Goal: Book appointment/travel/reservation

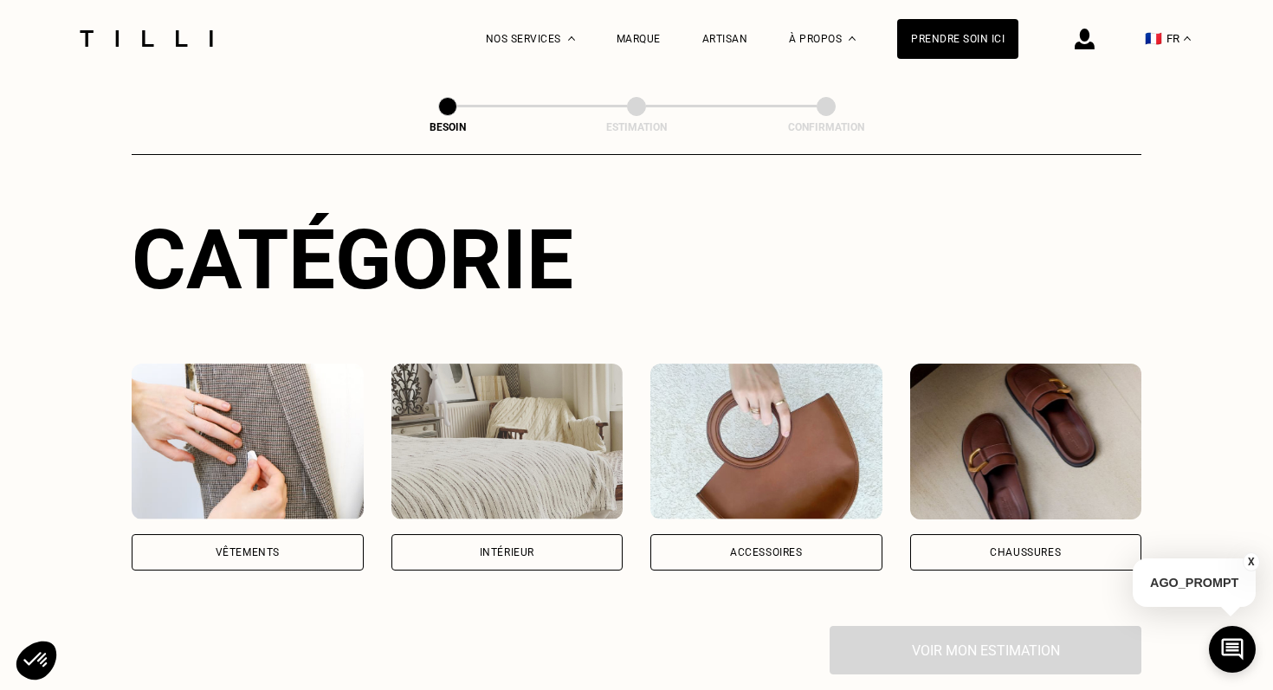
scroll to position [152, 0]
click at [523, 548] on div "Intérieur" at bounding box center [507, 553] width 55 height 10
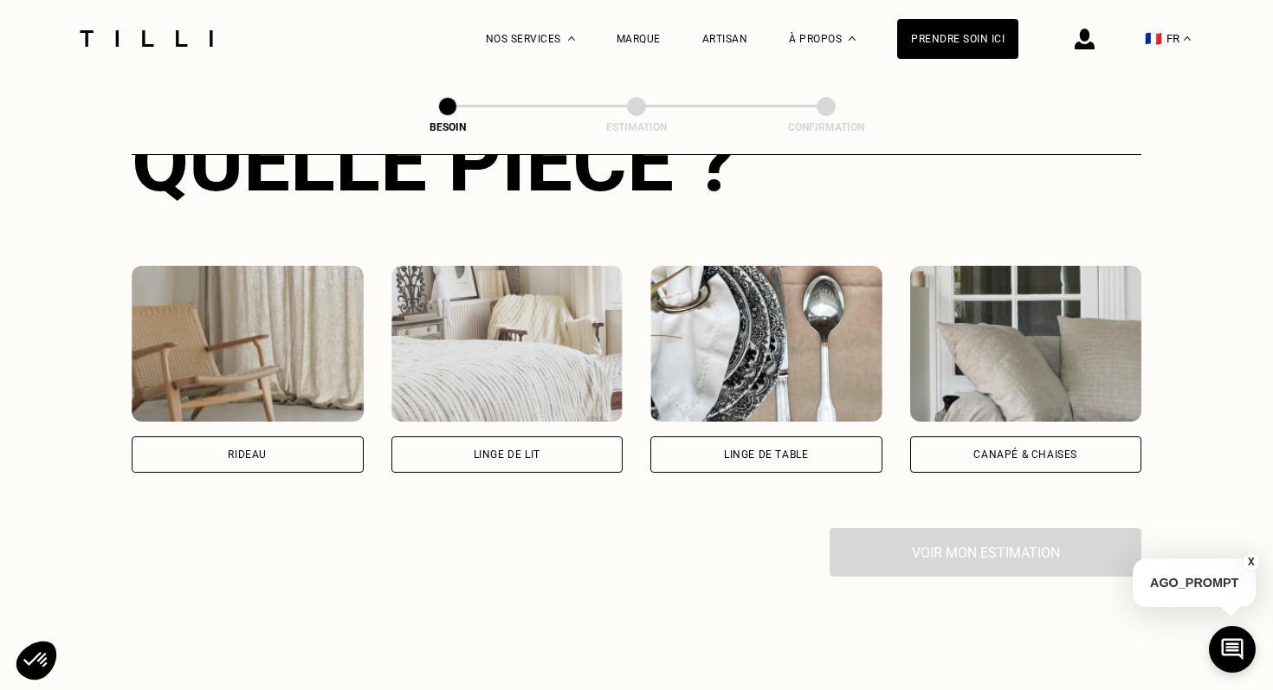
scroll to position [722, 0]
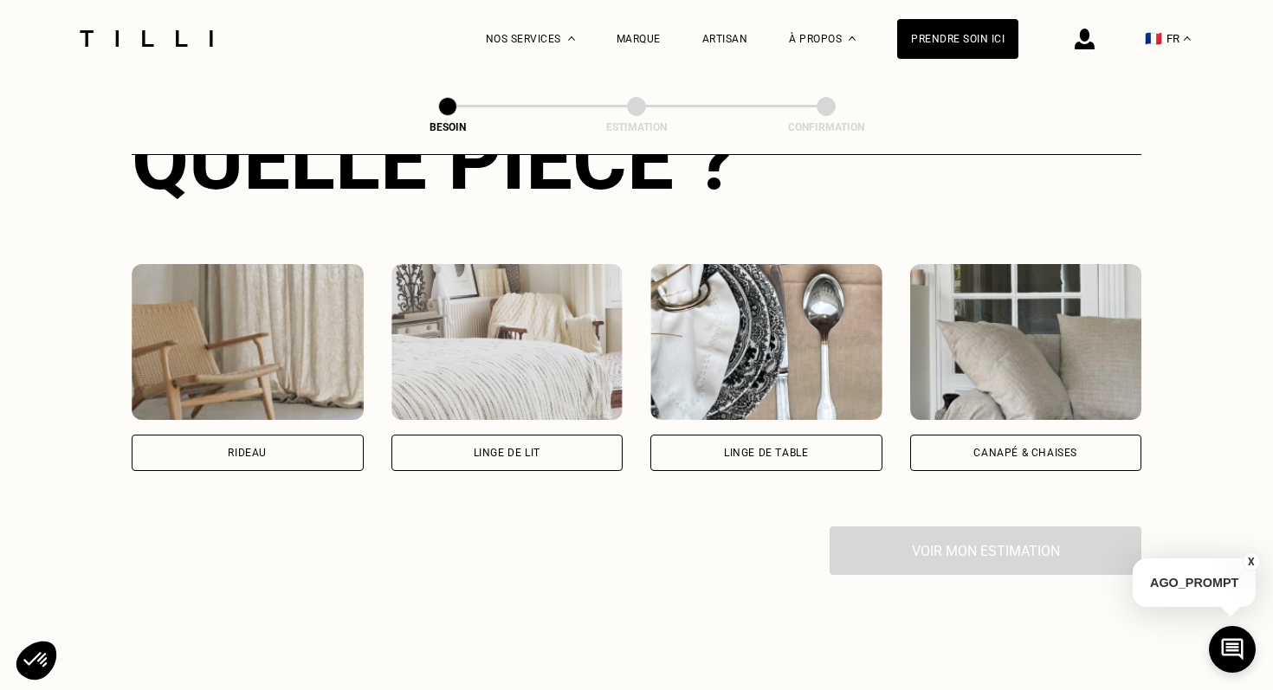
click at [990, 467] on div "Rideau Linge de lit Linge de table Canapé & chaises" at bounding box center [637, 368] width 1010 height 318
click at [1016, 435] on div "Canapé & chaises" at bounding box center [1026, 453] width 232 height 36
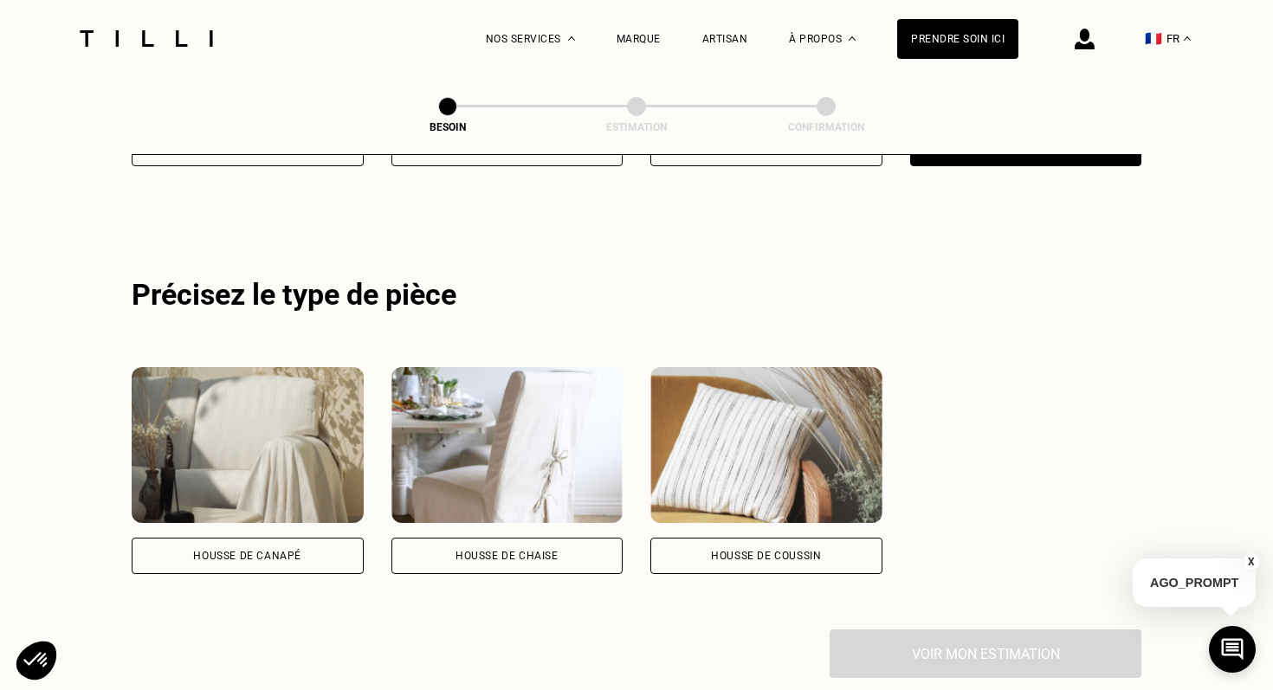
scroll to position [1034, 0]
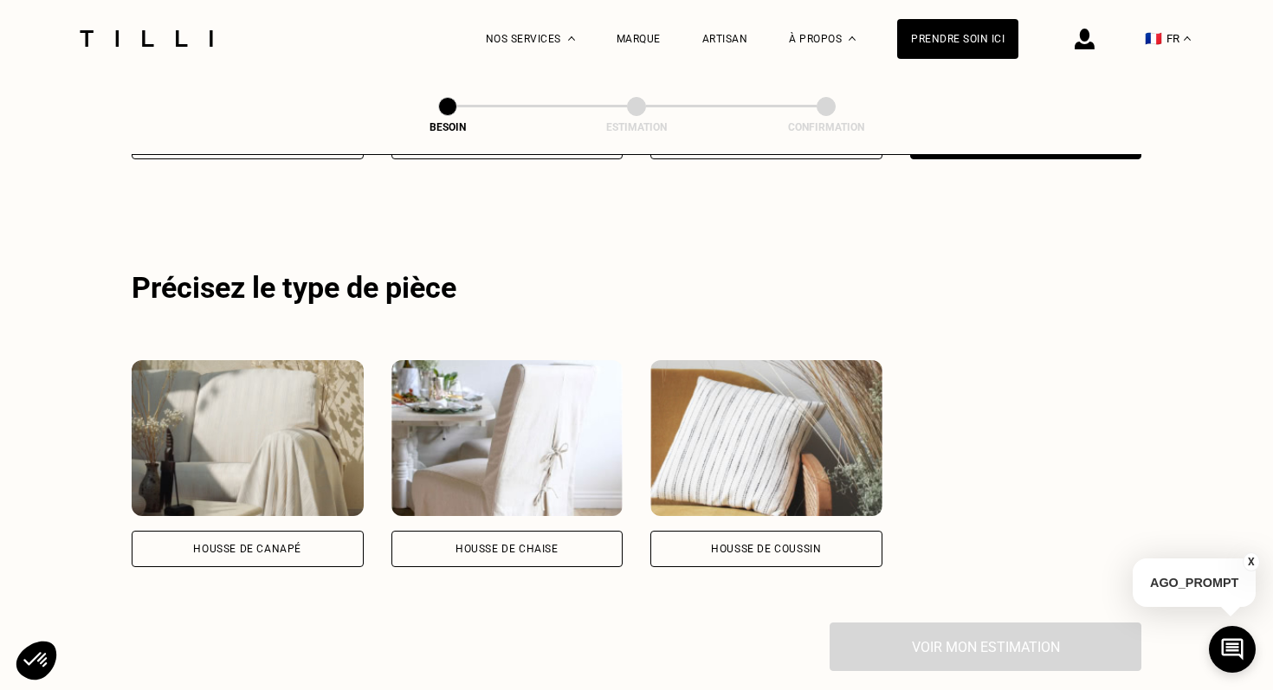
click at [765, 534] on div "Housse de coussin" at bounding box center [767, 549] width 232 height 36
select select "FR"
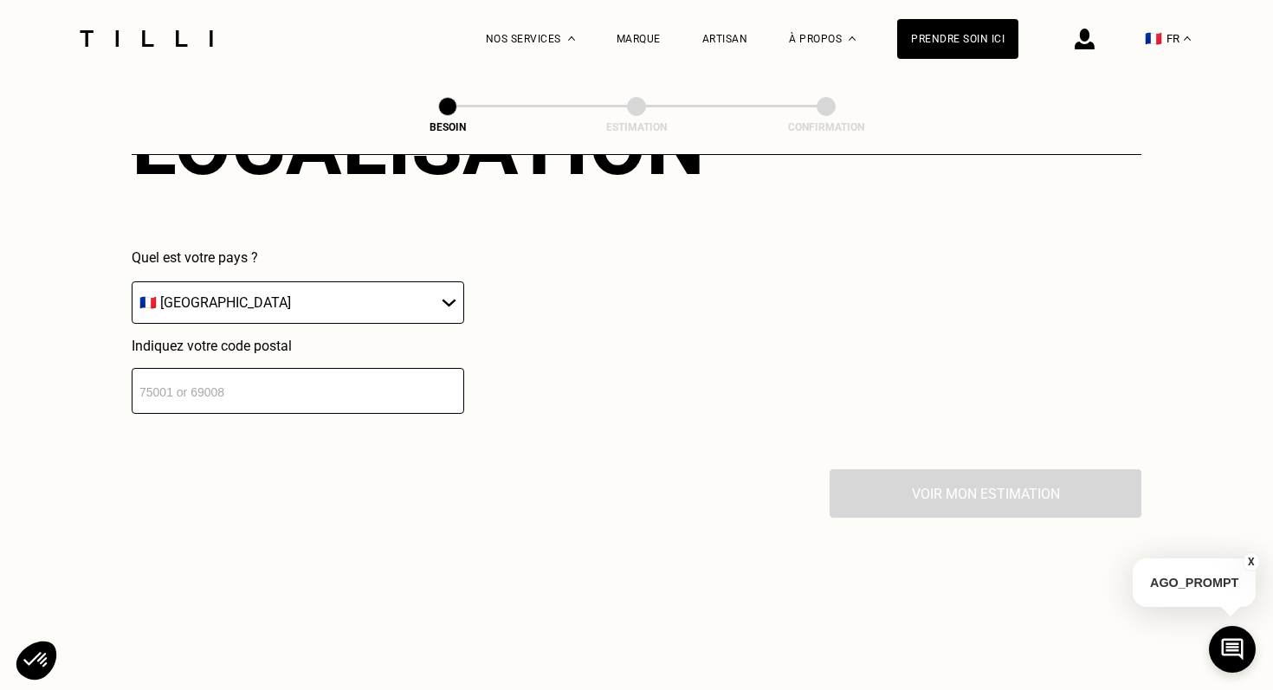
scroll to position [1658, 0]
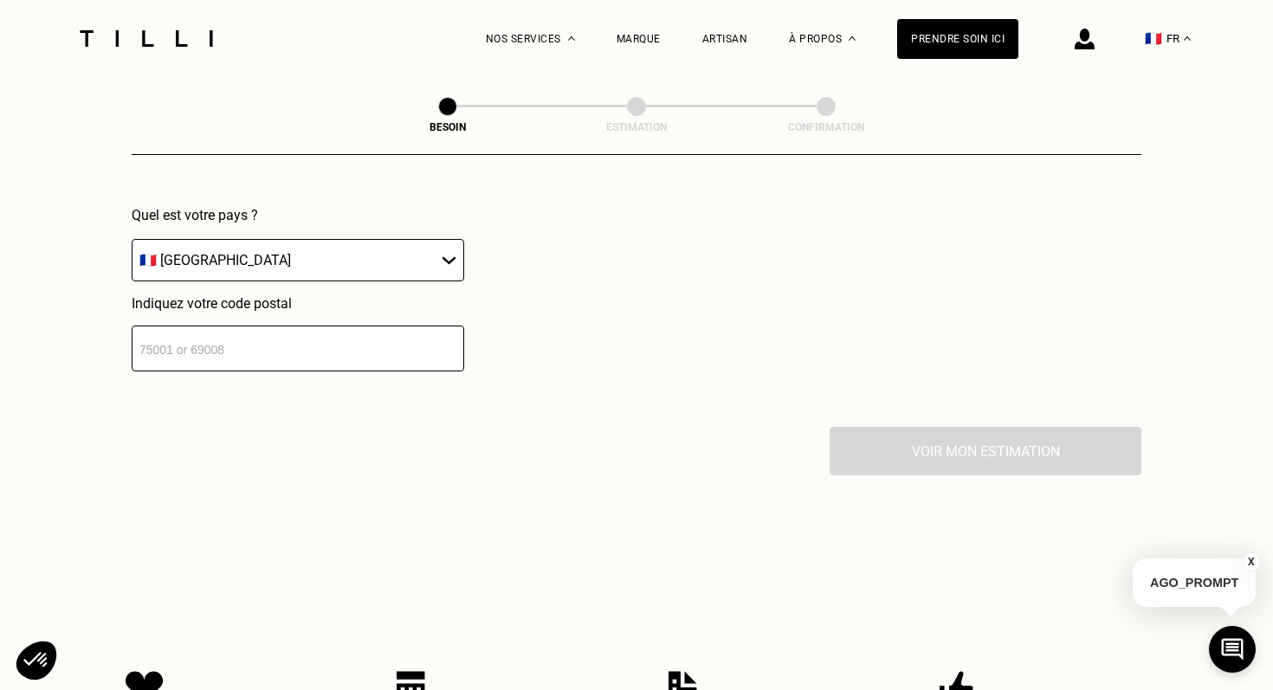
click at [362, 326] on input "number" at bounding box center [298, 349] width 333 height 46
type input "69006"
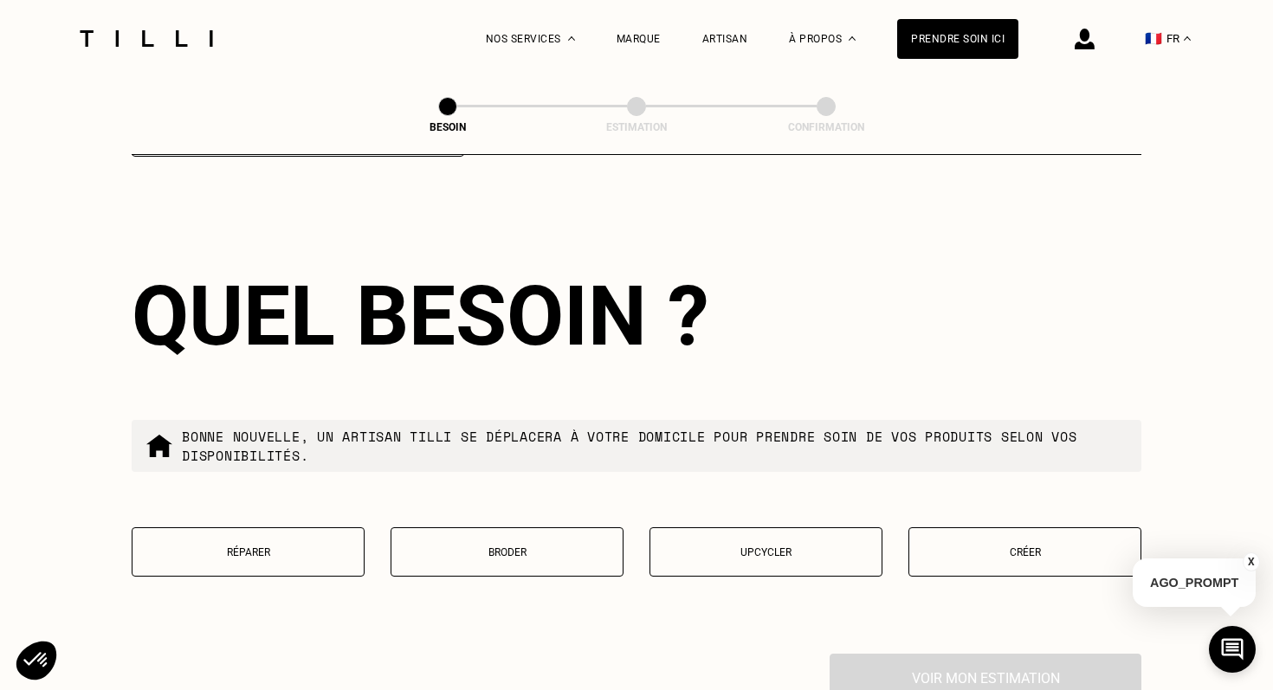
scroll to position [1991, 0]
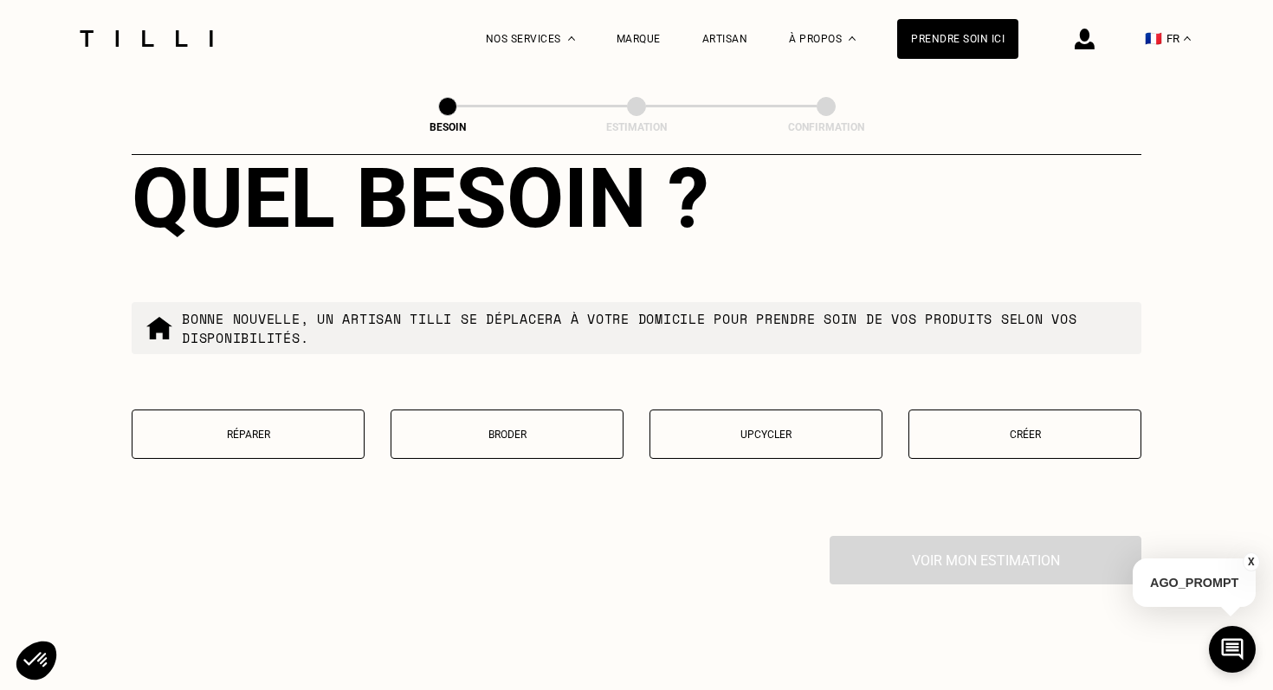
click at [1005, 425] on button "Créer" at bounding box center [1025, 434] width 233 height 49
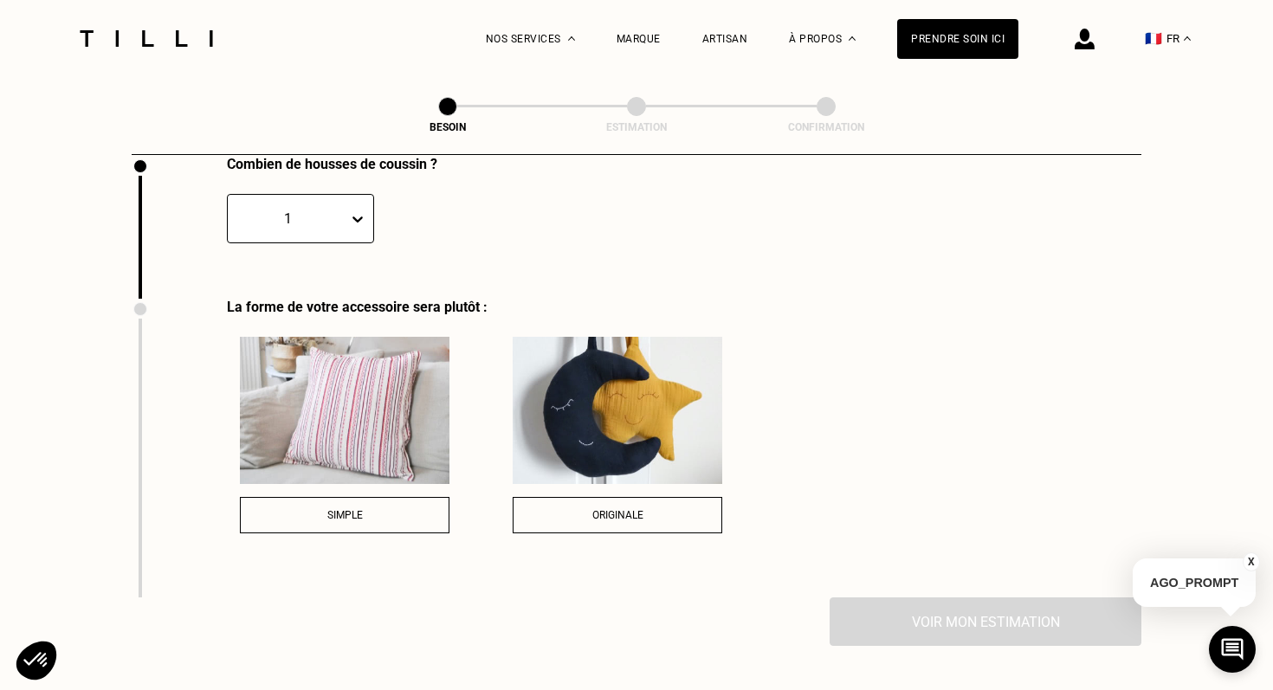
scroll to position [2384, 0]
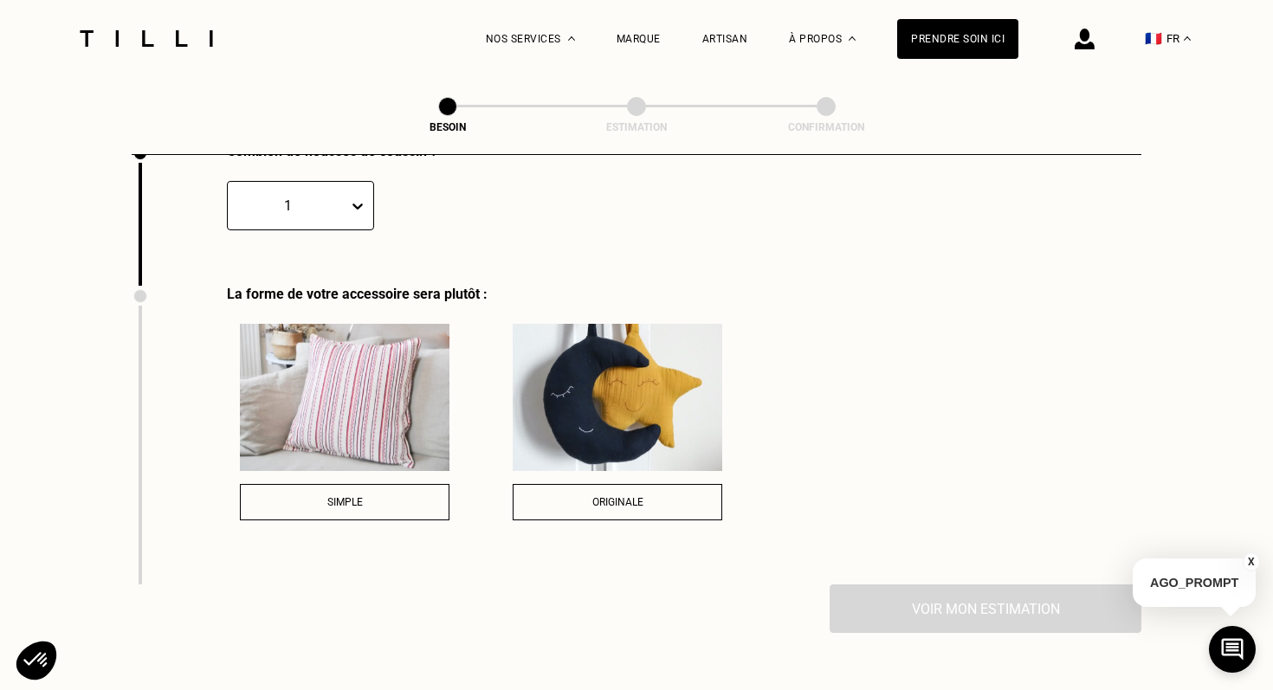
click at [333, 496] on span "Simple" at bounding box center [345, 502] width 36 height 12
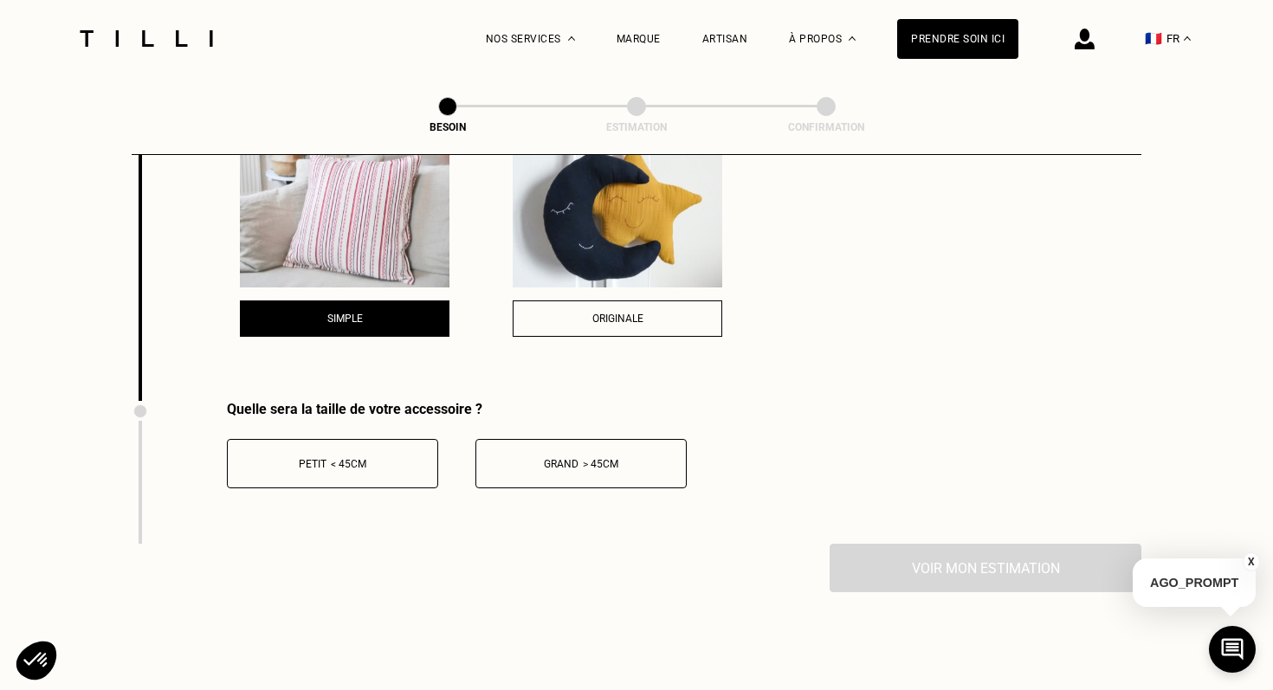
scroll to position [2617, 0]
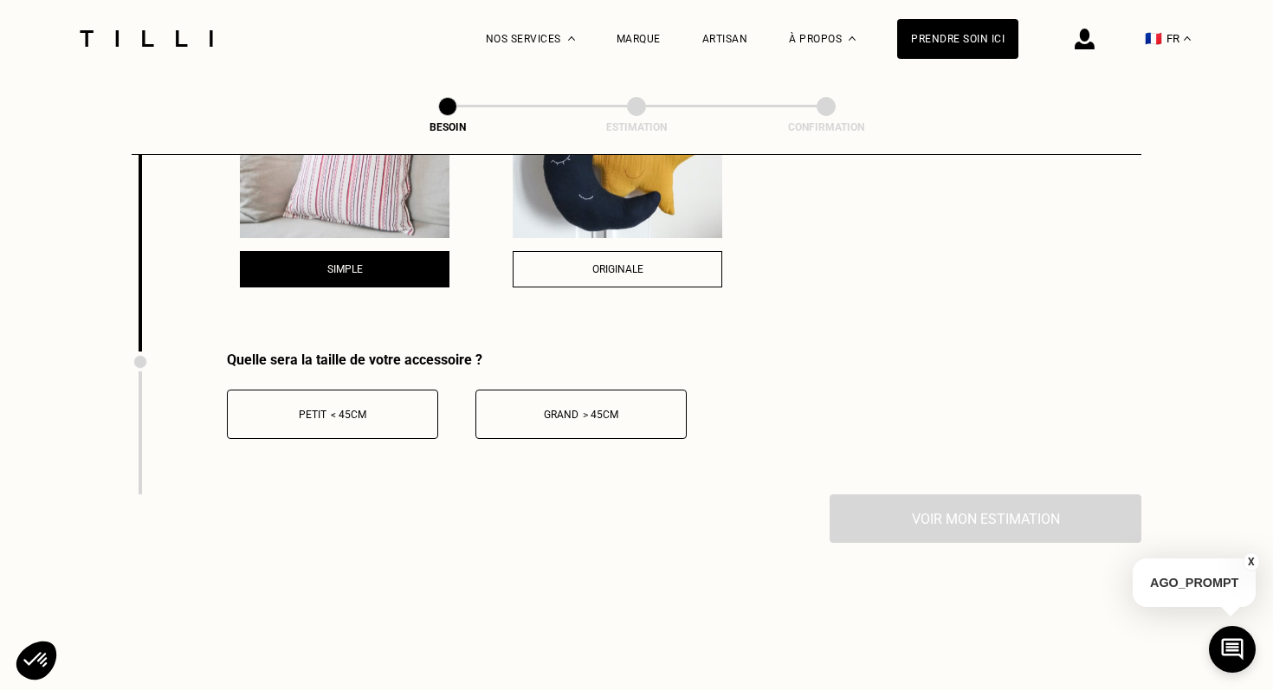
click at [591, 404] on button "Grand > 45cm" at bounding box center [581, 414] width 211 height 49
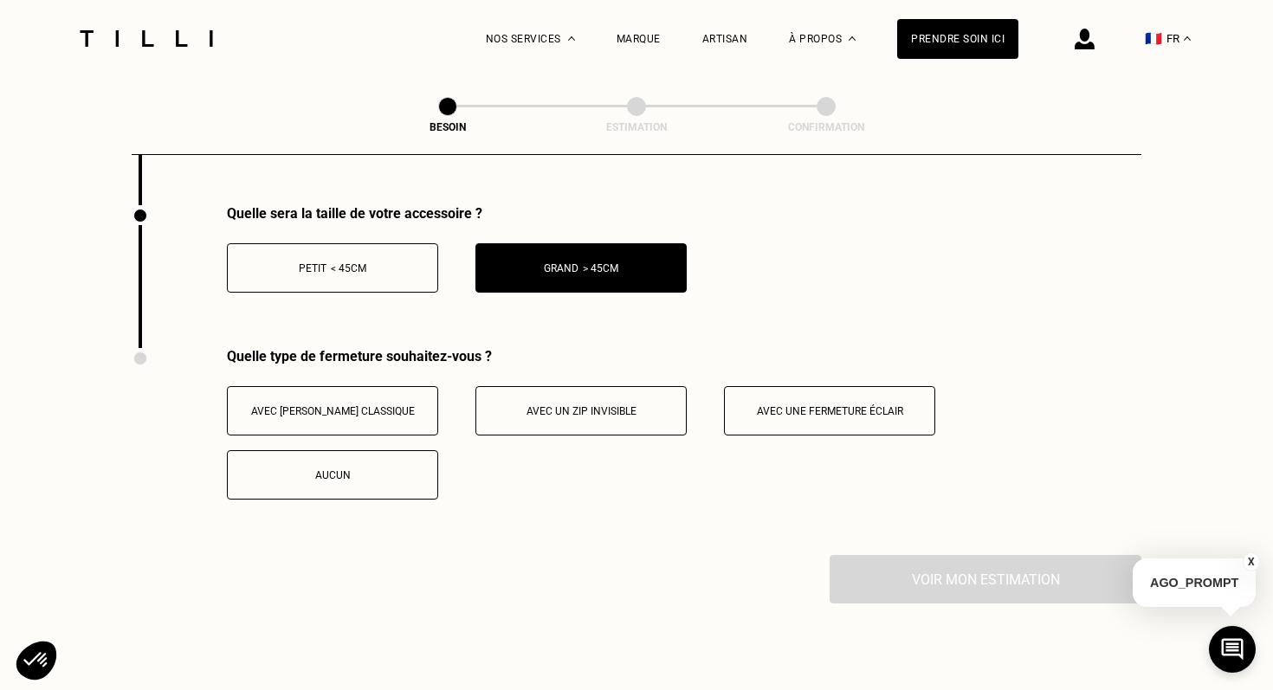
scroll to position [2764, 0]
click at [351, 478] on button "Aucun" at bounding box center [332, 474] width 211 height 49
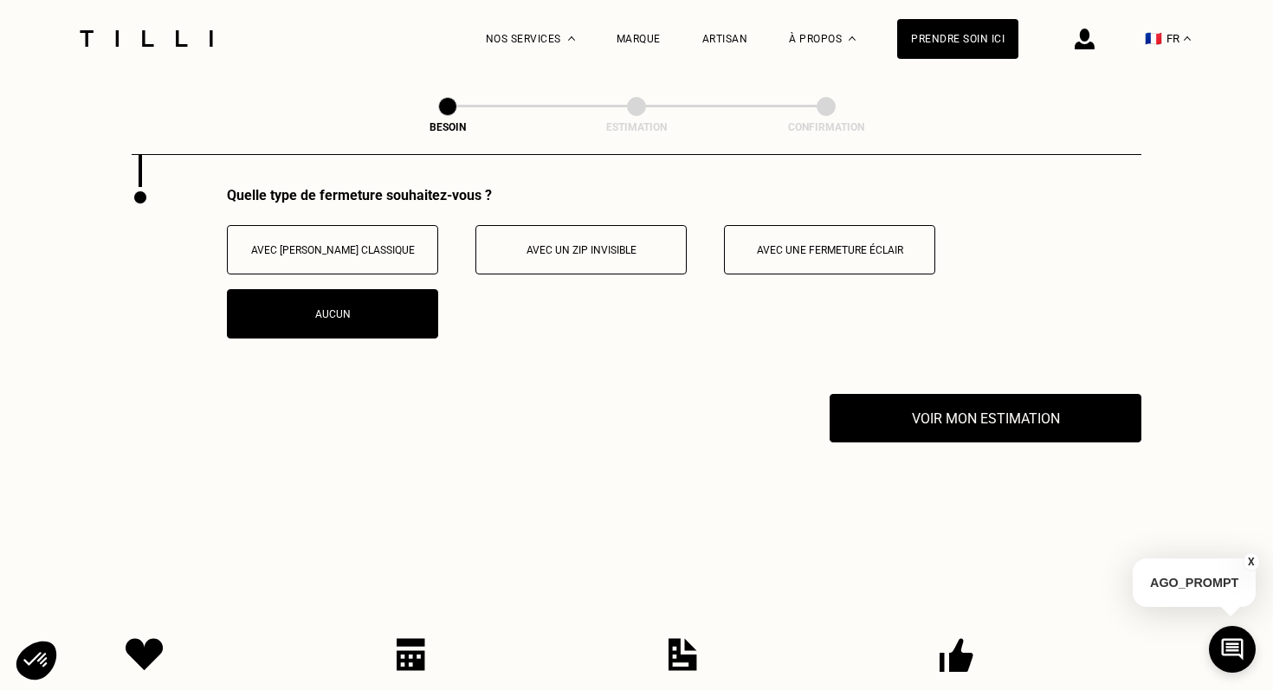
scroll to position [2955, 0]
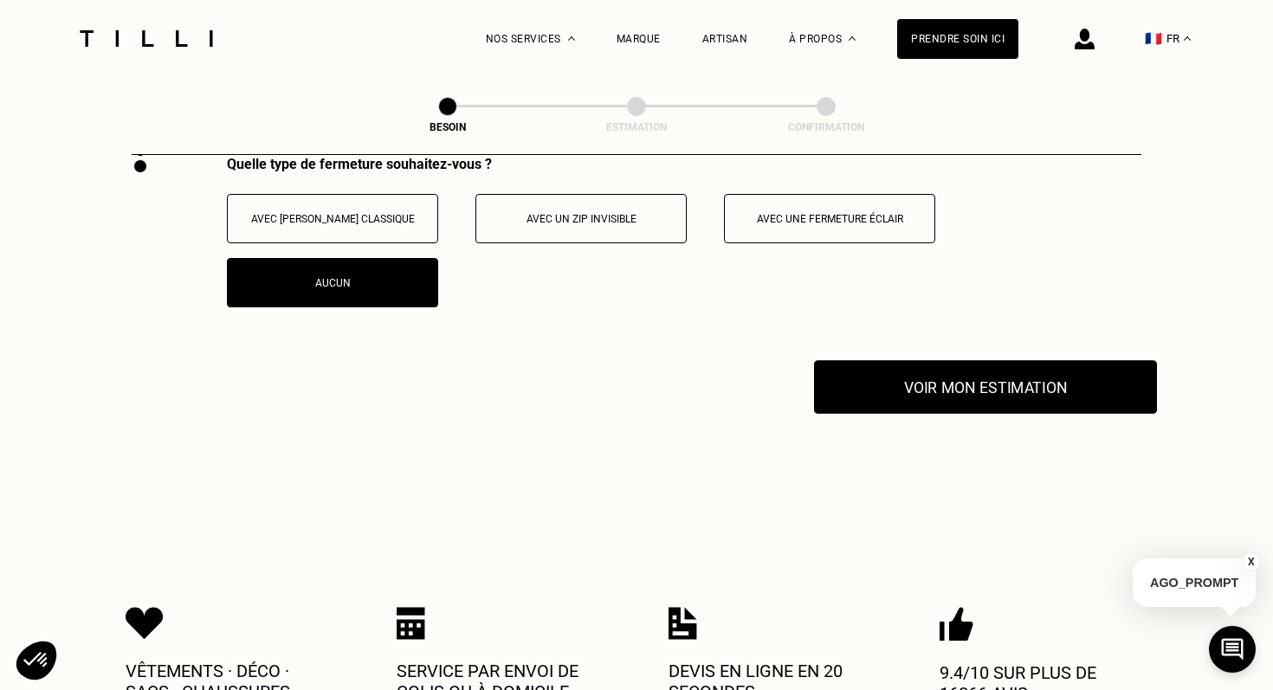
click at [976, 379] on button "Voir mon estimation" at bounding box center [985, 387] width 343 height 54
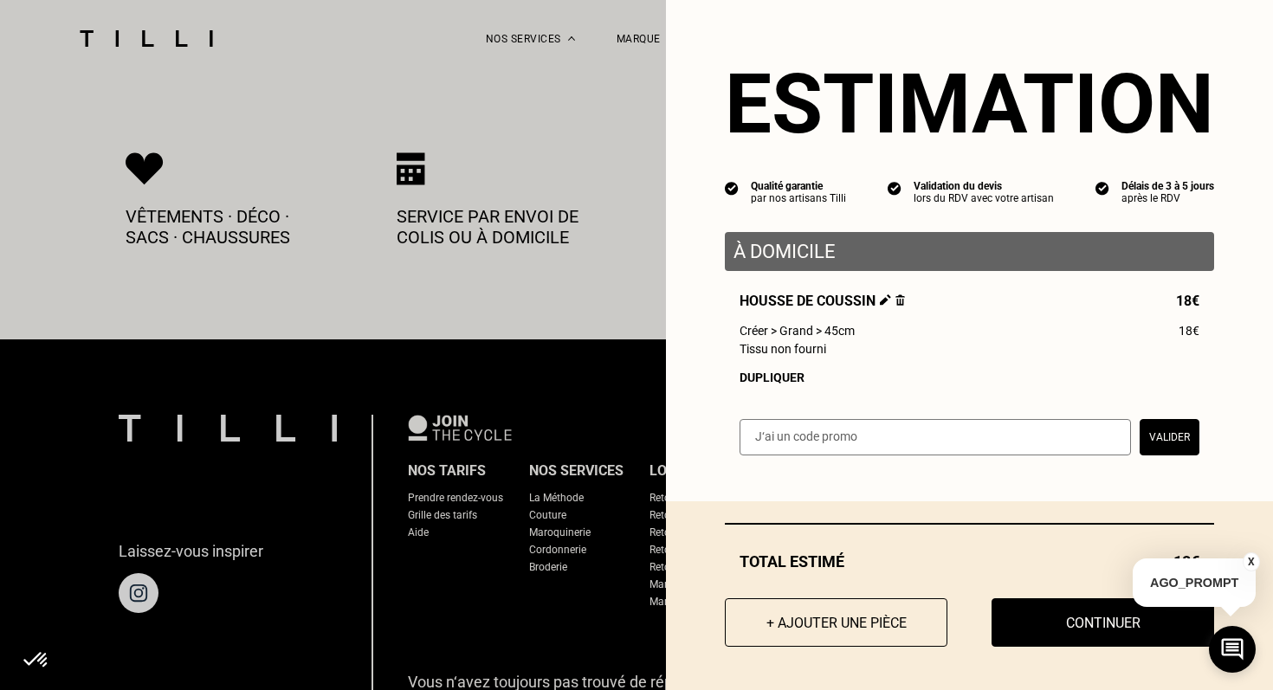
scroll to position [3432, 0]
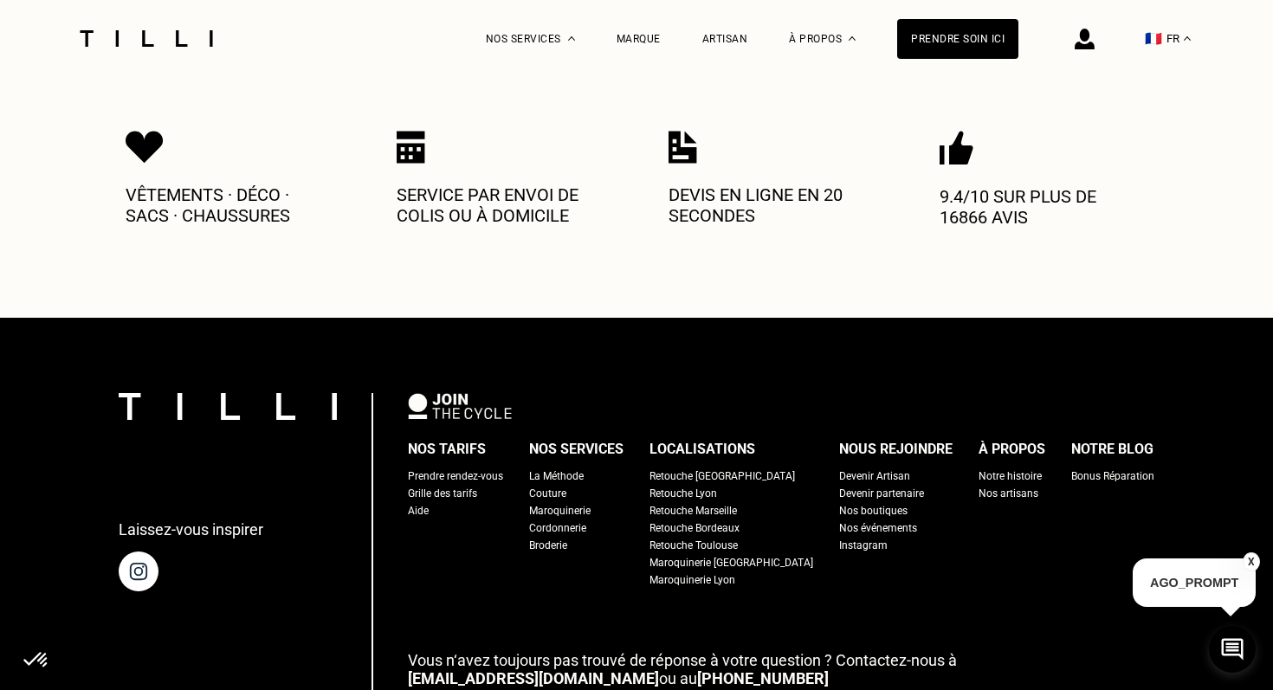
click at [1255, 559] on button "X" at bounding box center [1251, 562] width 17 height 19
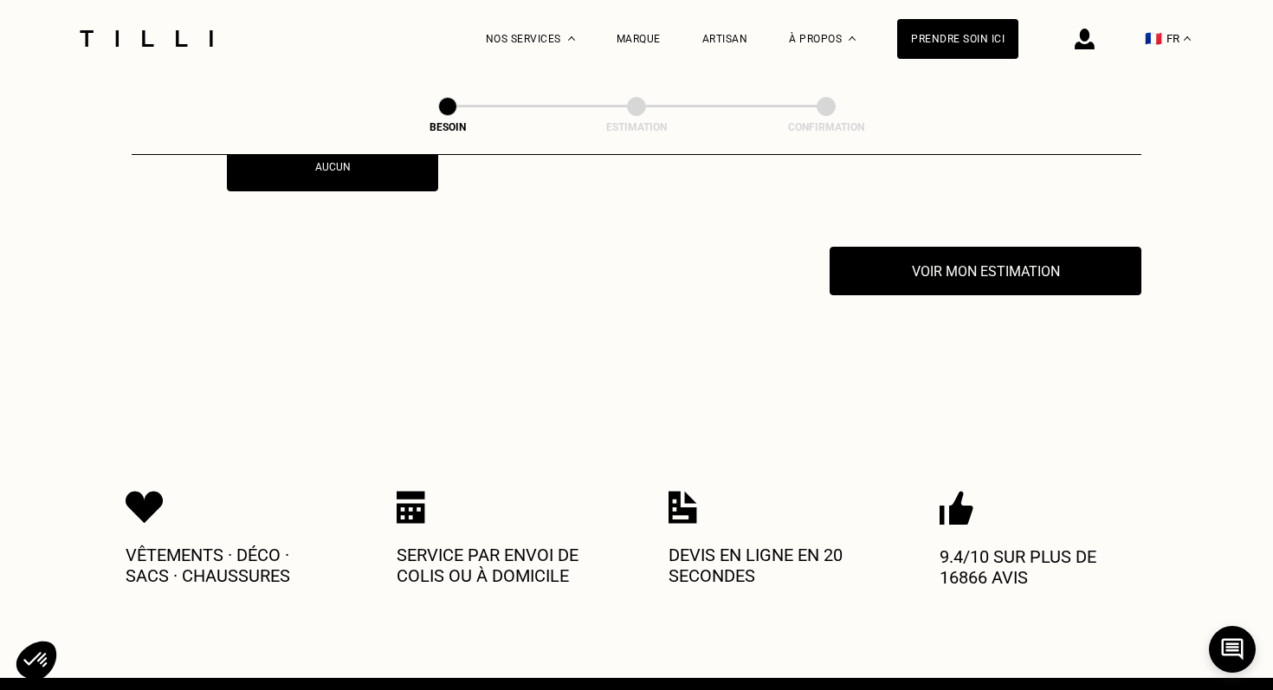
scroll to position [2956, 0]
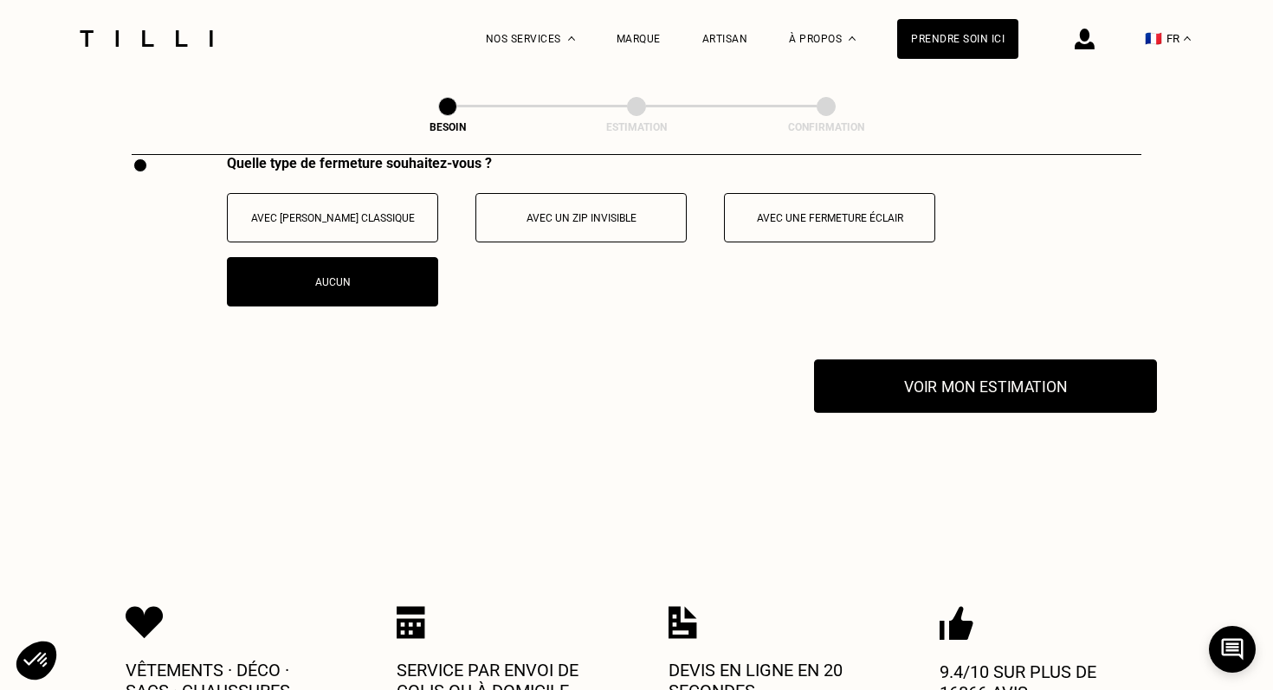
click at [955, 373] on button "Voir mon estimation" at bounding box center [985, 386] width 343 height 54
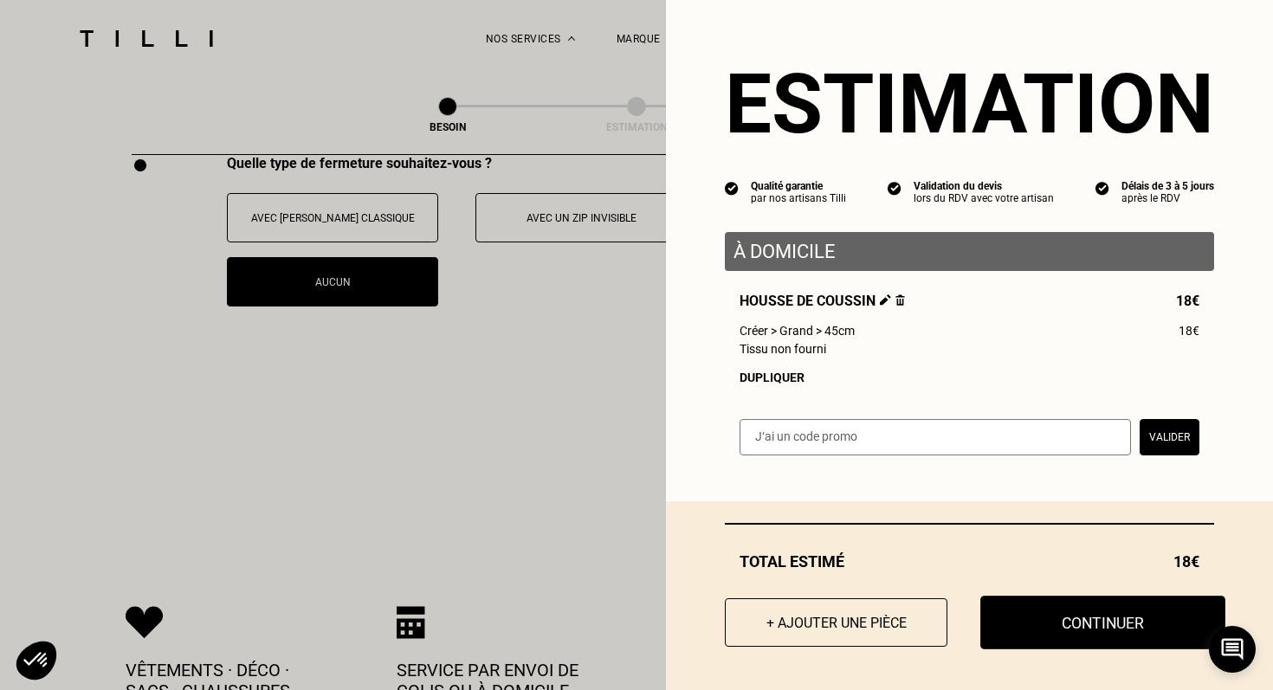
click at [1059, 621] on button "Continuer" at bounding box center [1103, 623] width 245 height 54
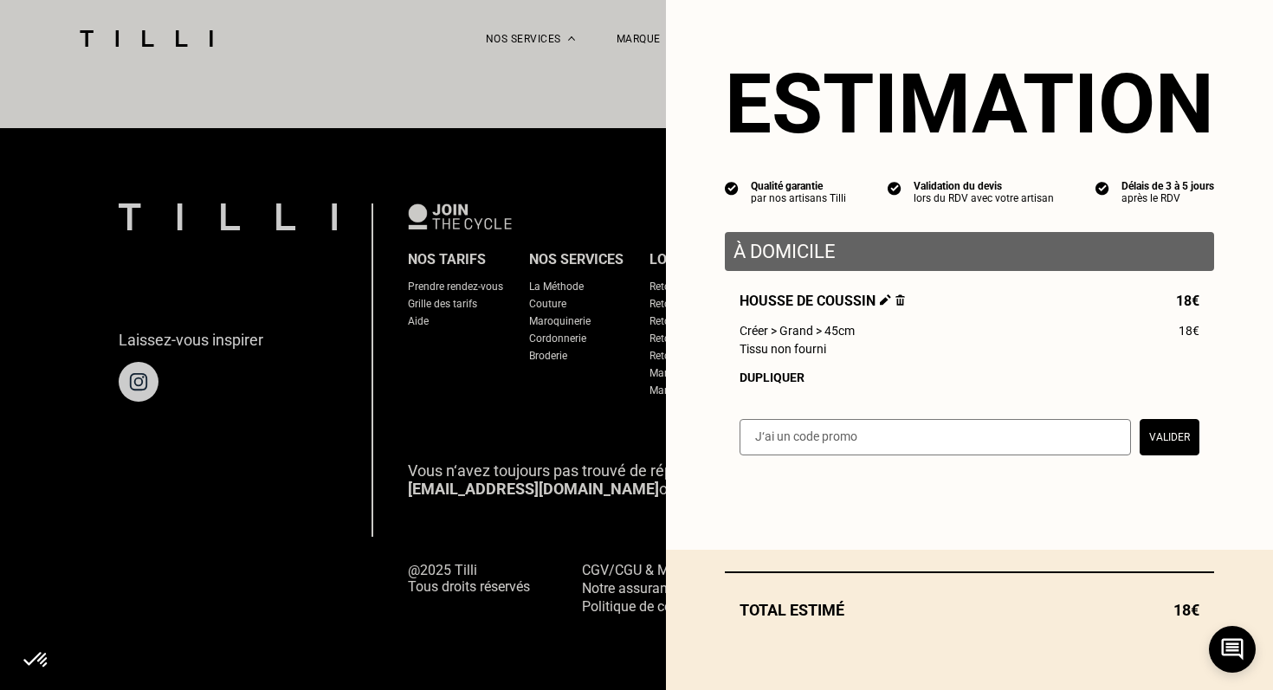
scroll to position [1060, 0]
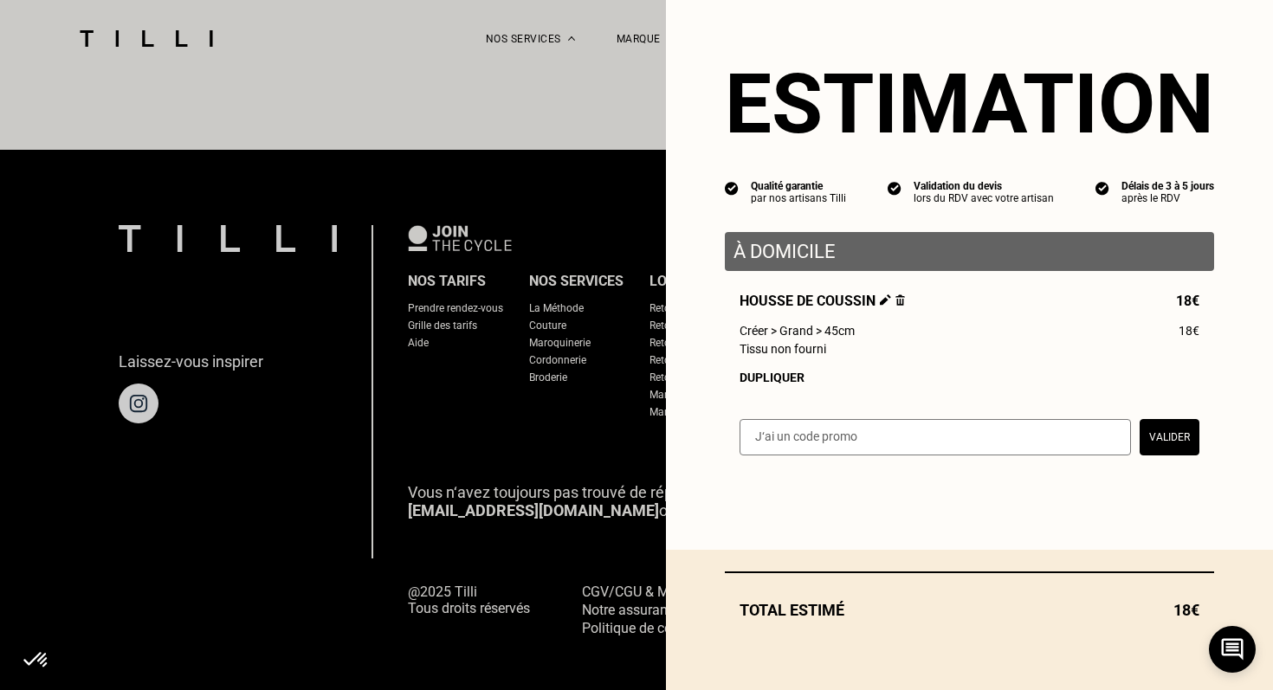
select select "FR"
